Goal: Find specific page/section: Find specific page/section

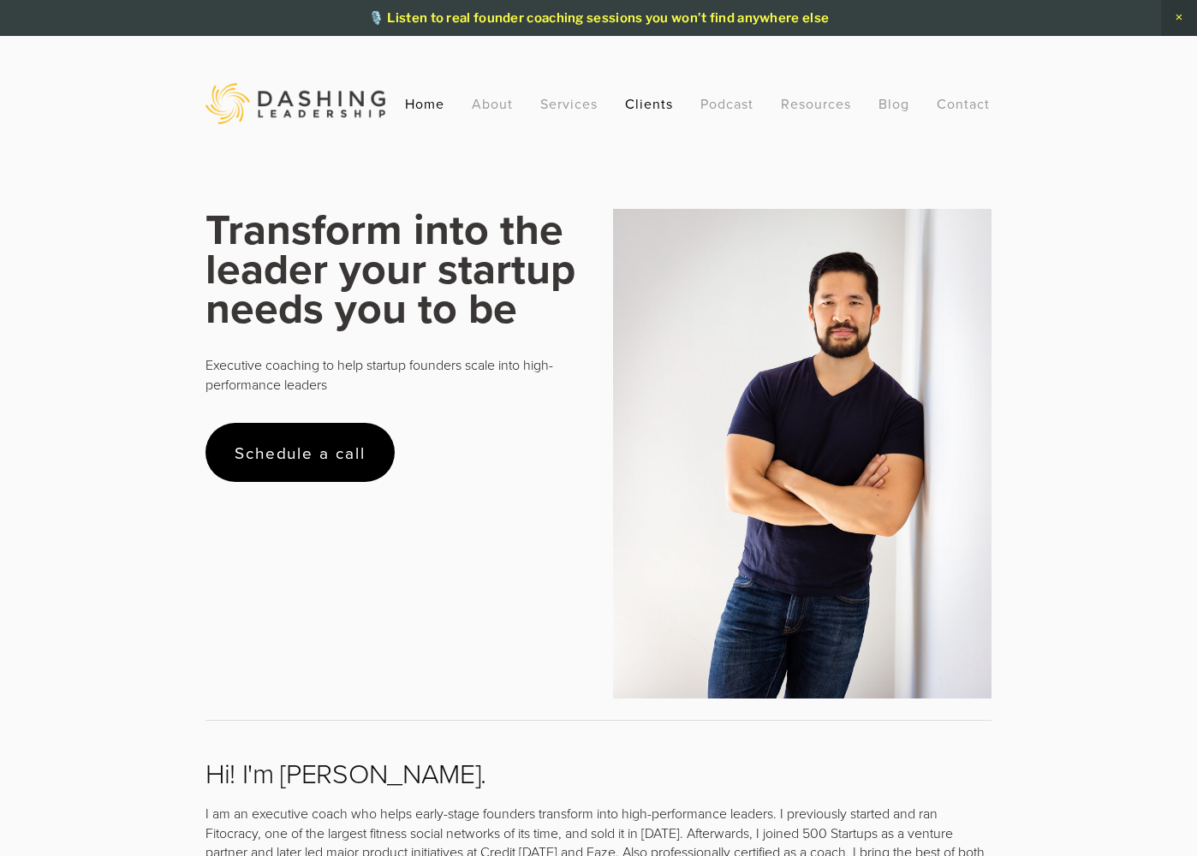
click at [644, 110] on link "Clients" at bounding box center [649, 103] width 48 height 31
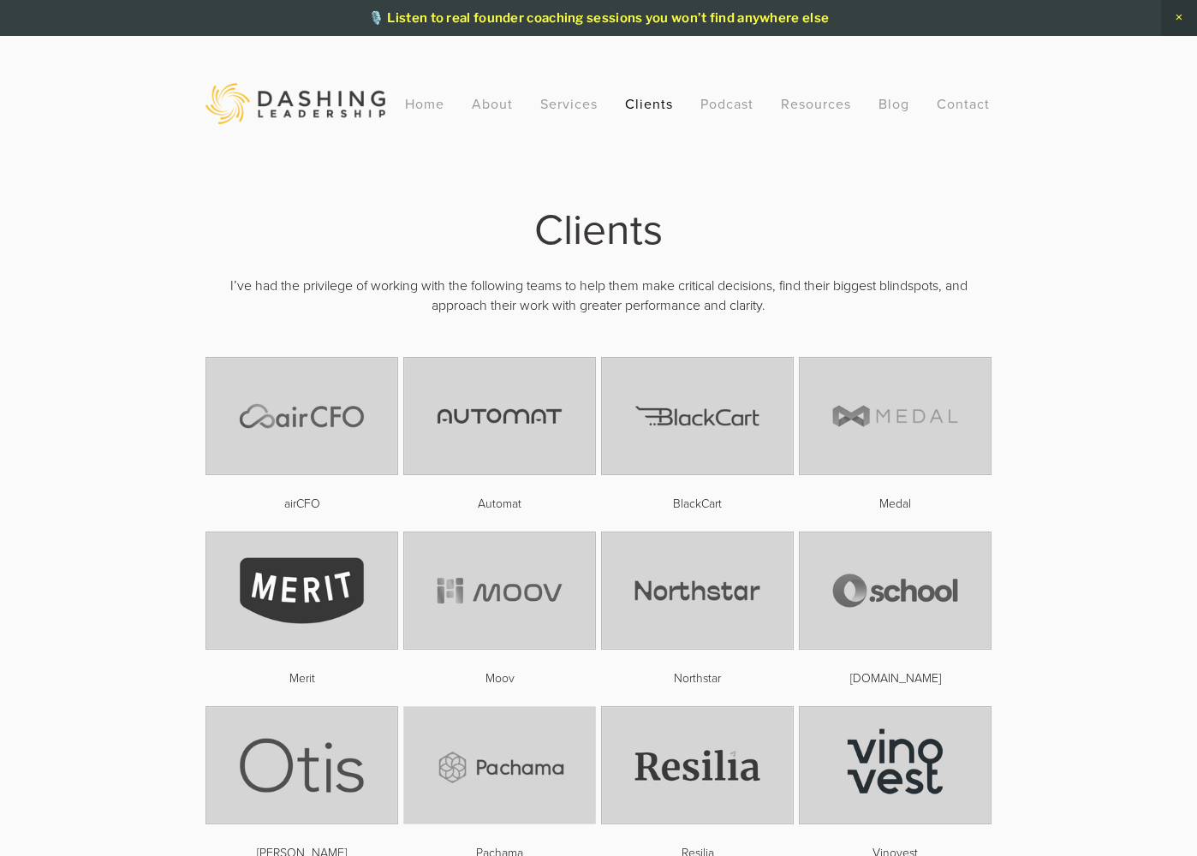
click at [322, 103] on img at bounding box center [295, 103] width 180 height 41
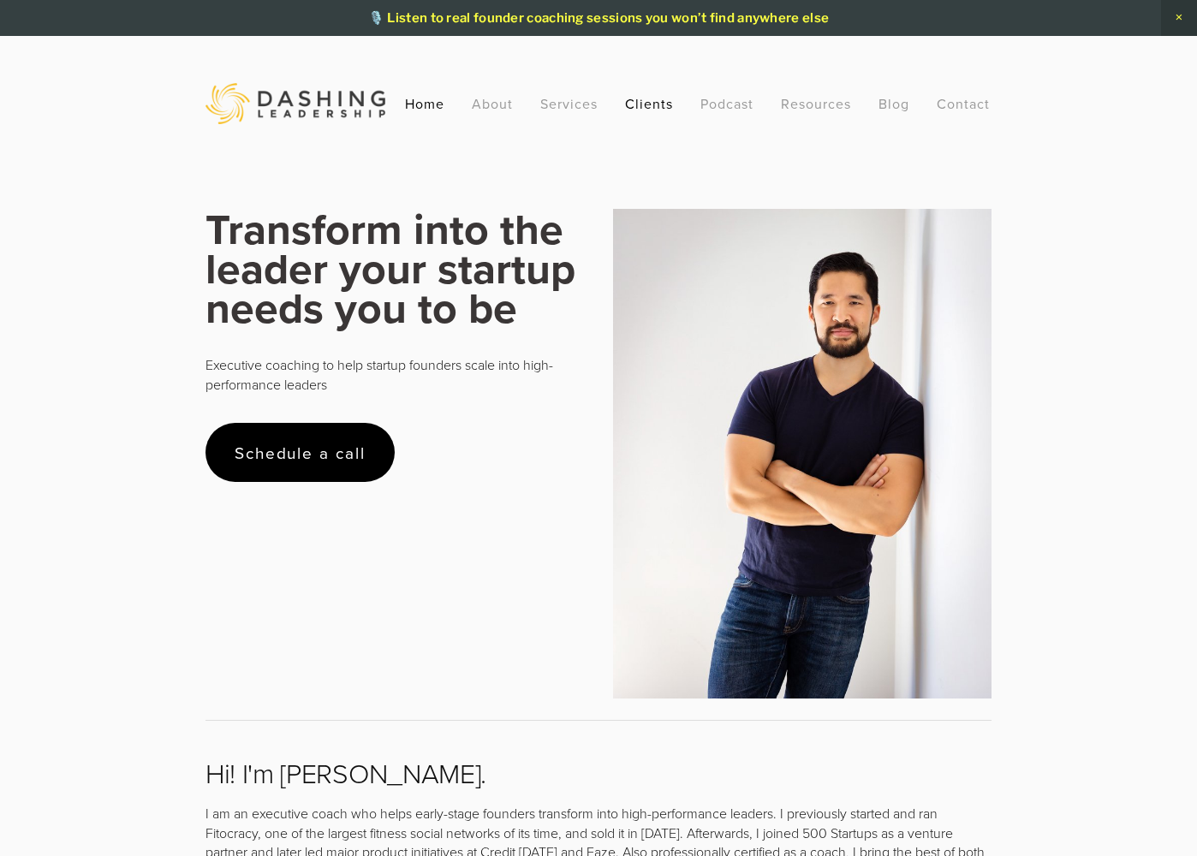
click at [640, 99] on link "Clients" at bounding box center [649, 103] width 48 height 31
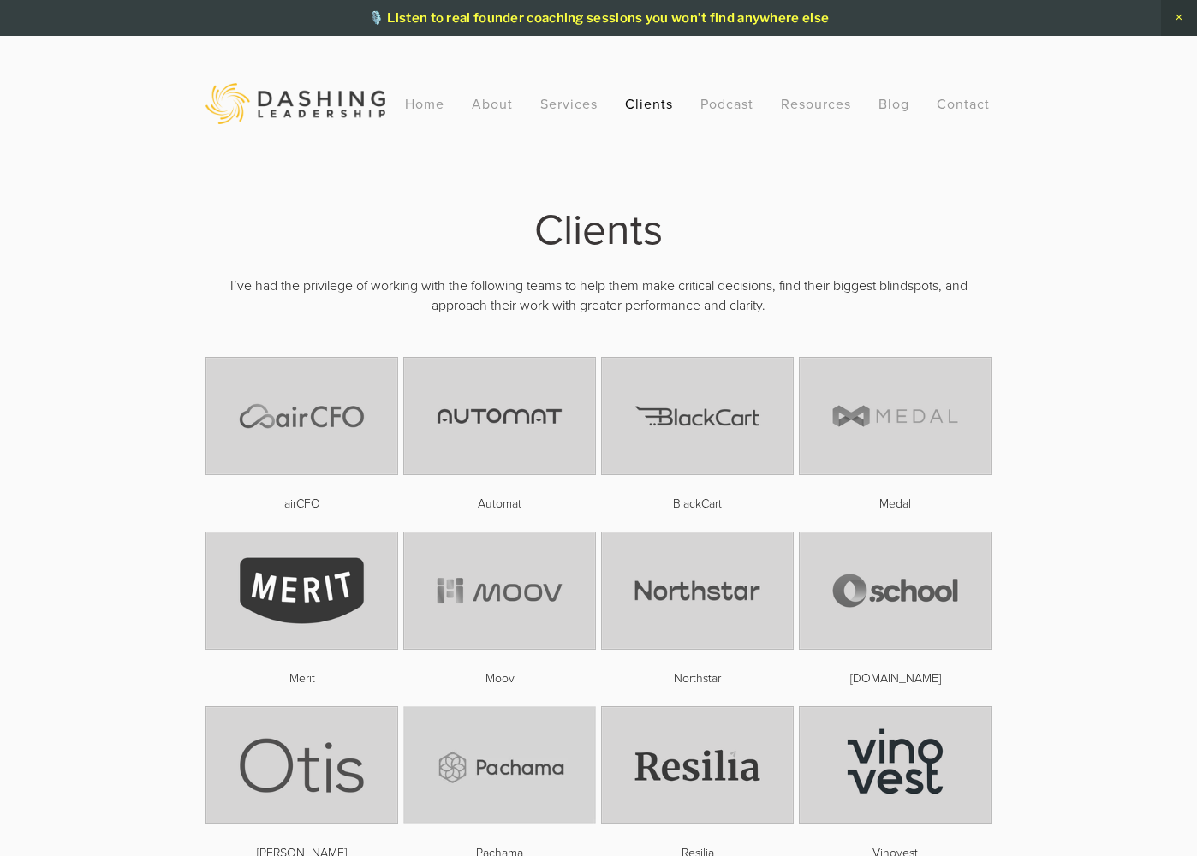
click at [375, 109] on img at bounding box center [295, 103] width 180 height 41
